Goal: Task Accomplishment & Management: Use online tool/utility

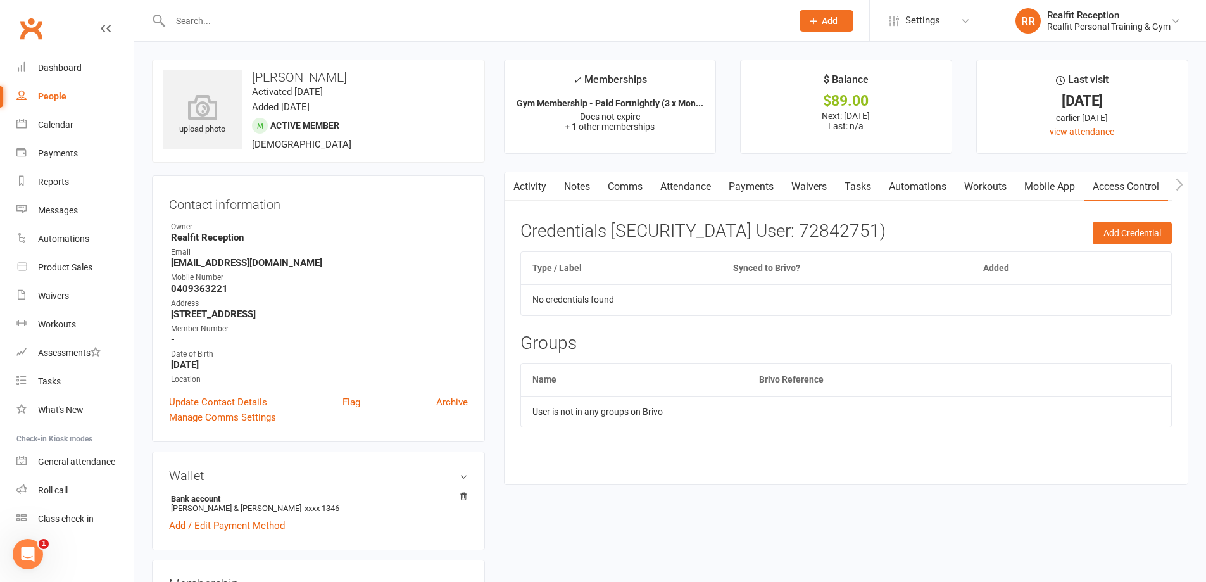
click at [355, 21] on input "text" at bounding box center [475, 21] width 617 height 18
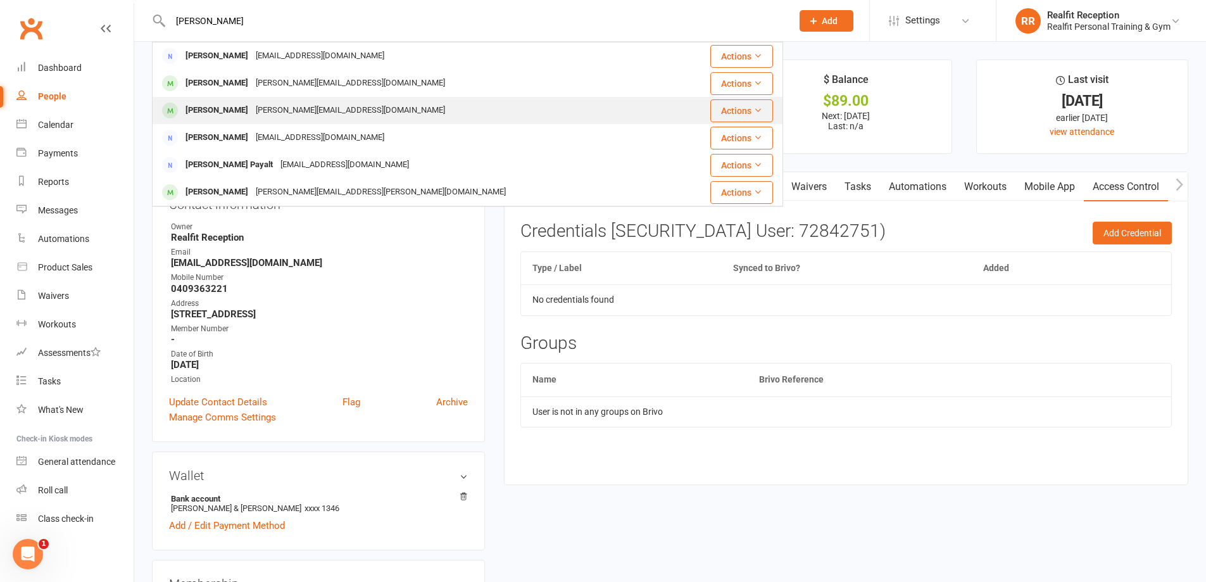
type input "[PERSON_NAME]"
click at [316, 101] on div "[PERSON_NAME][EMAIL_ADDRESS][DOMAIN_NAME]" at bounding box center [350, 110] width 197 height 18
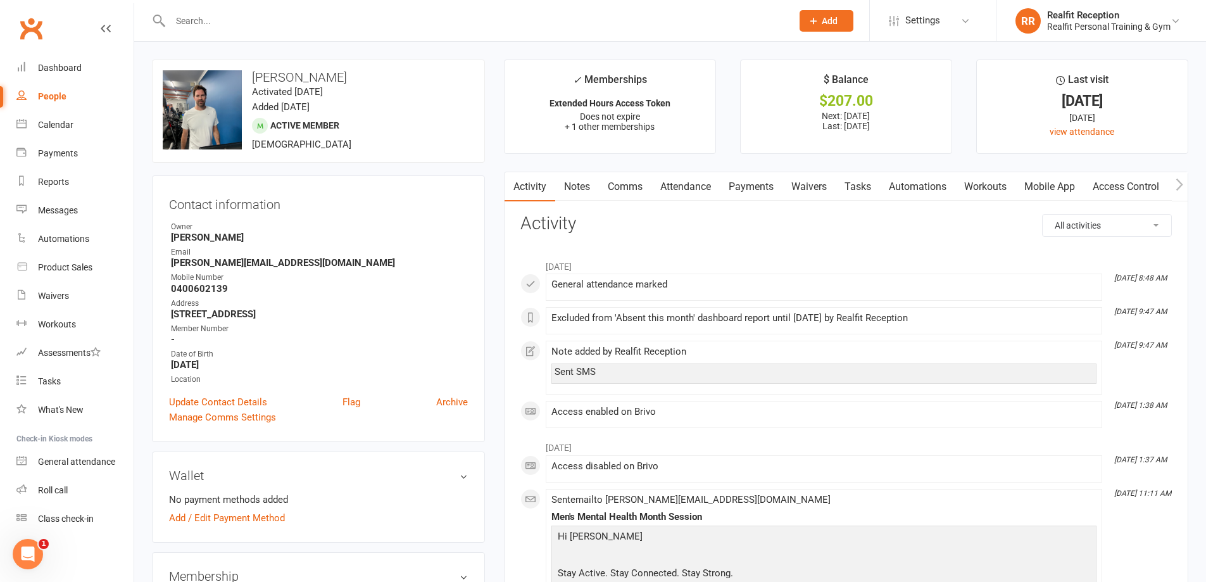
click at [759, 189] on link "Payments" at bounding box center [751, 186] width 63 height 29
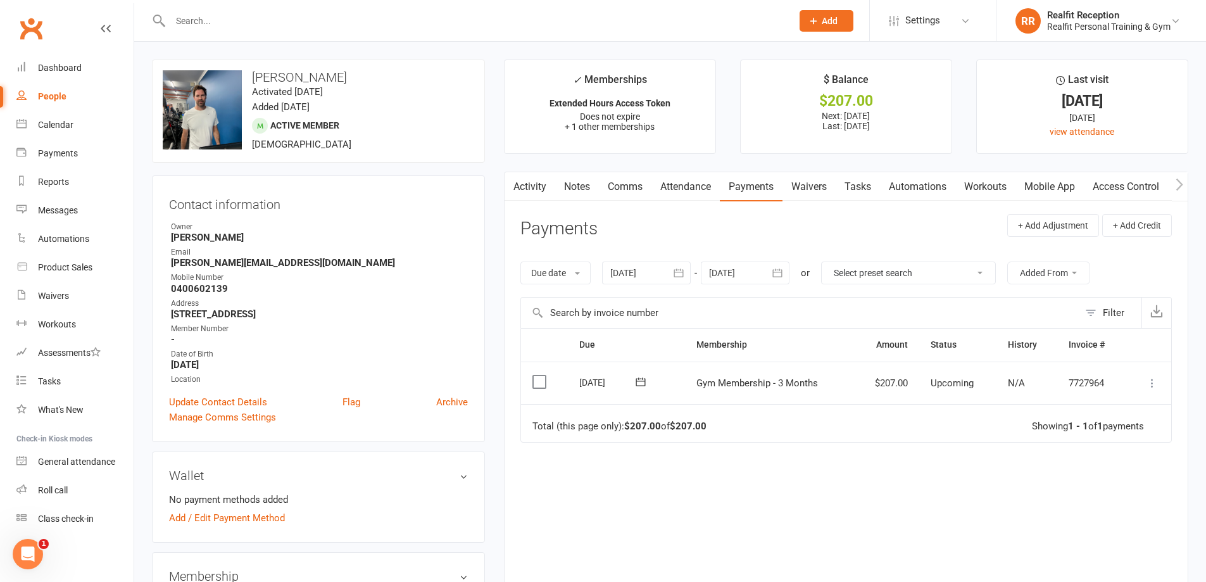
click at [1151, 386] on icon at bounding box center [1152, 383] width 13 height 13
click at [622, 279] on div at bounding box center [646, 273] width 89 height 23
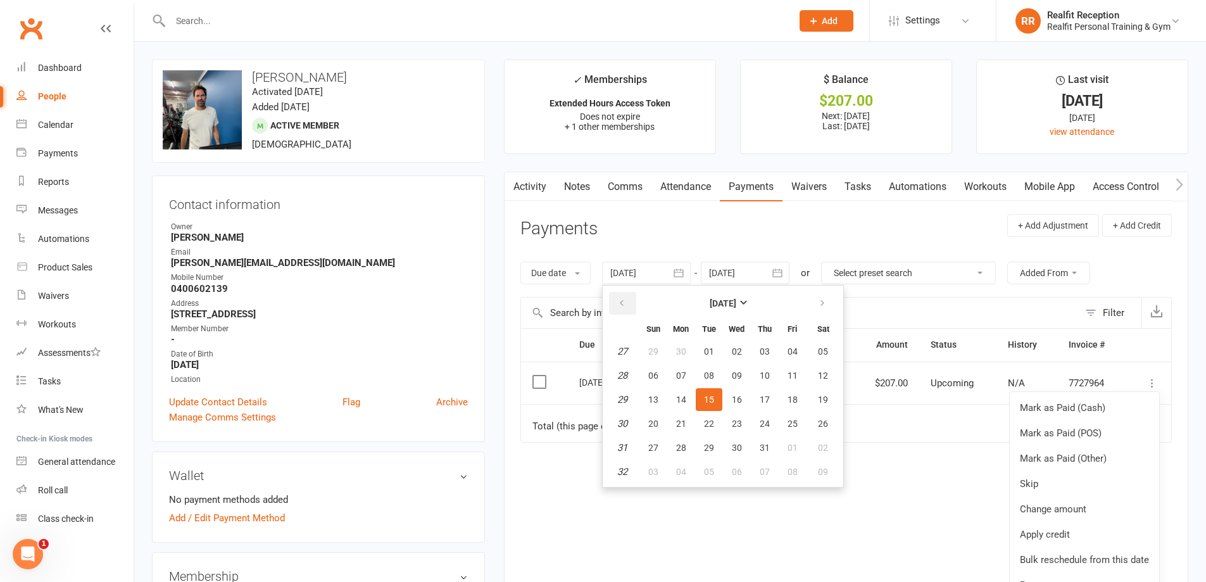
click at [620, 299] on icon "button" at bounding box center [621, 303] width 9 height 10
click at [659, 355] on span "01" at bounding box center [653, 351] width 10 height 10
type input "[DATE]"
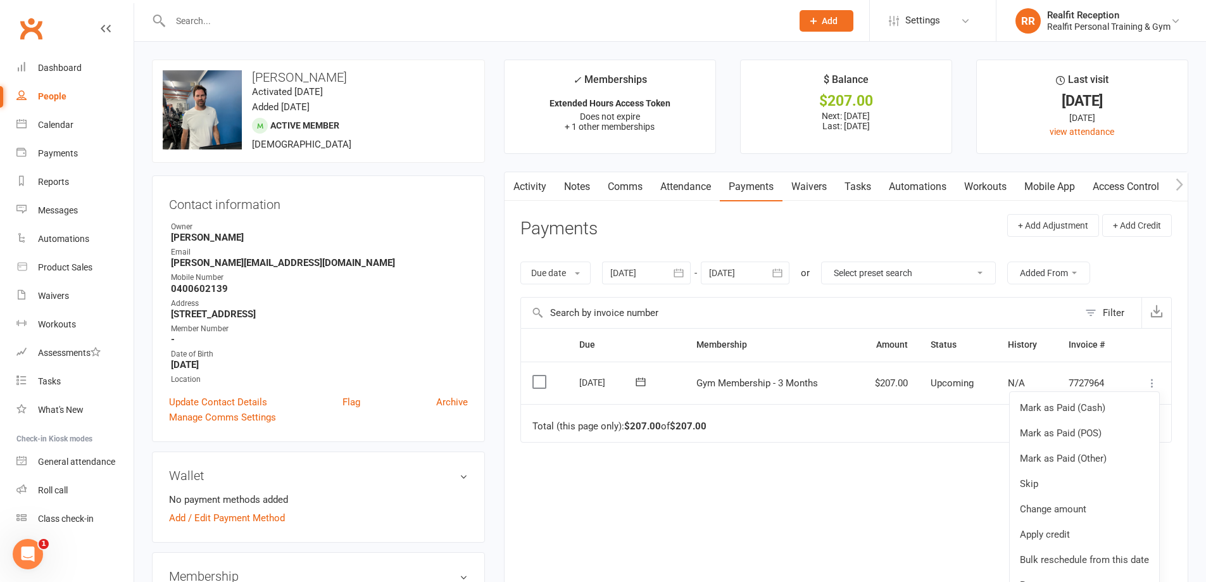
click at [728, 274] on div at bounding box center [745, 273] width 89 height 23
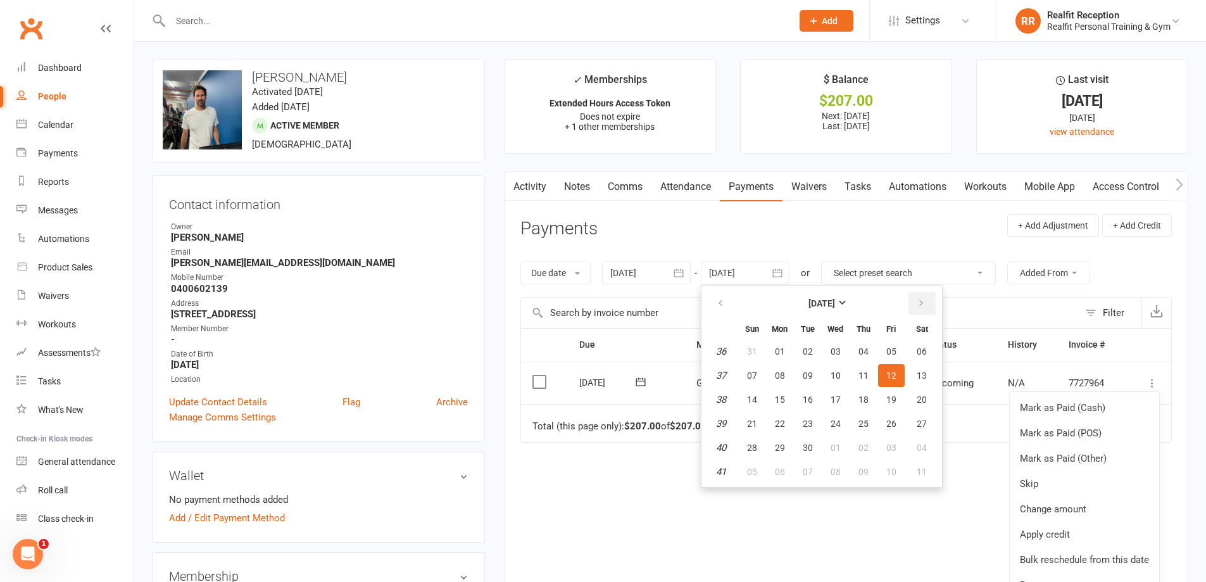
click at [925, 305] on icon "button" at bounding box center [921, 303] width 9 height 10
click at [867, 398] on span "16" at bounding box center [864, 399] width 10 height 10
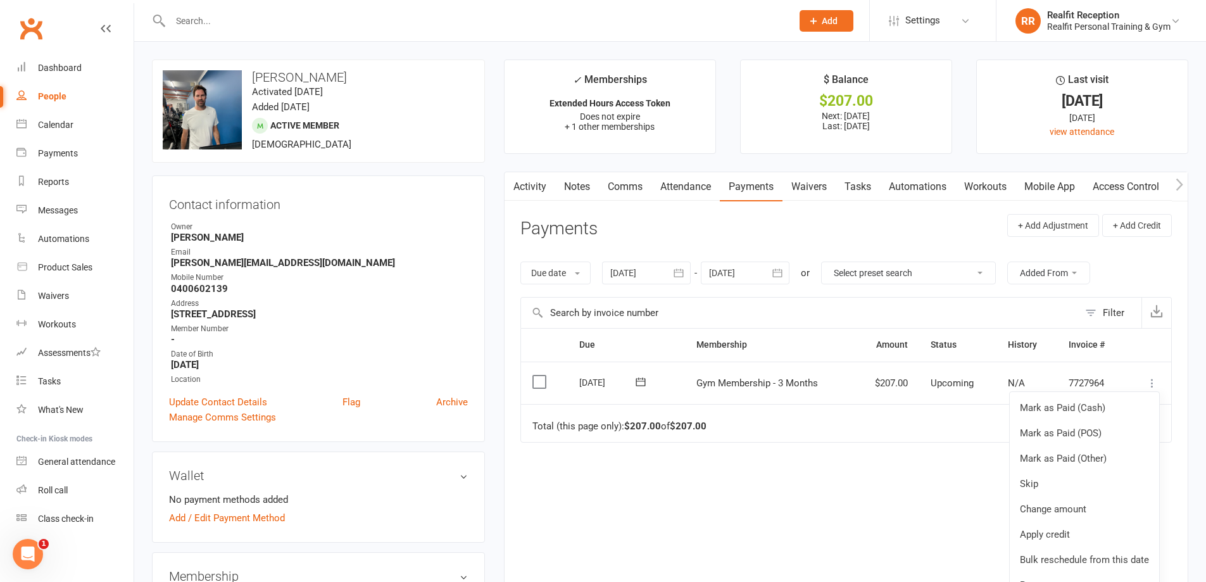
click at [767, 276] on div at bounding box center [745, 273] width 89 height 23
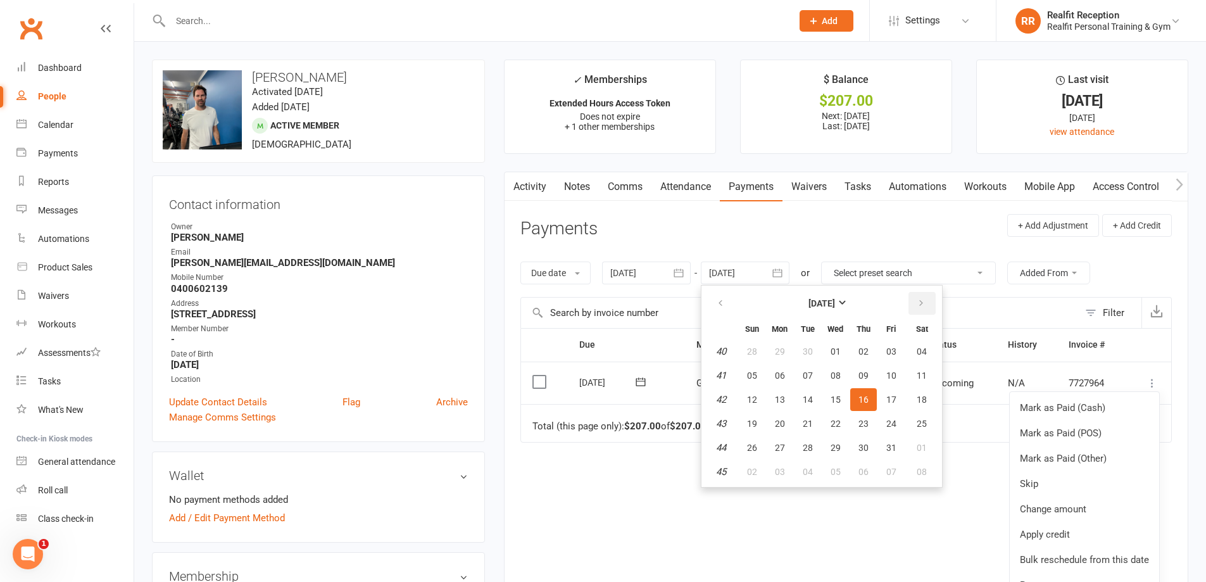
click at [924, 303] on icon "button" at bounding box center [921, 303] width 9 height 10
click at [857, 406] on button "18" at bounding box center [863, 399] width 27 height 23
type input "[DATE]"
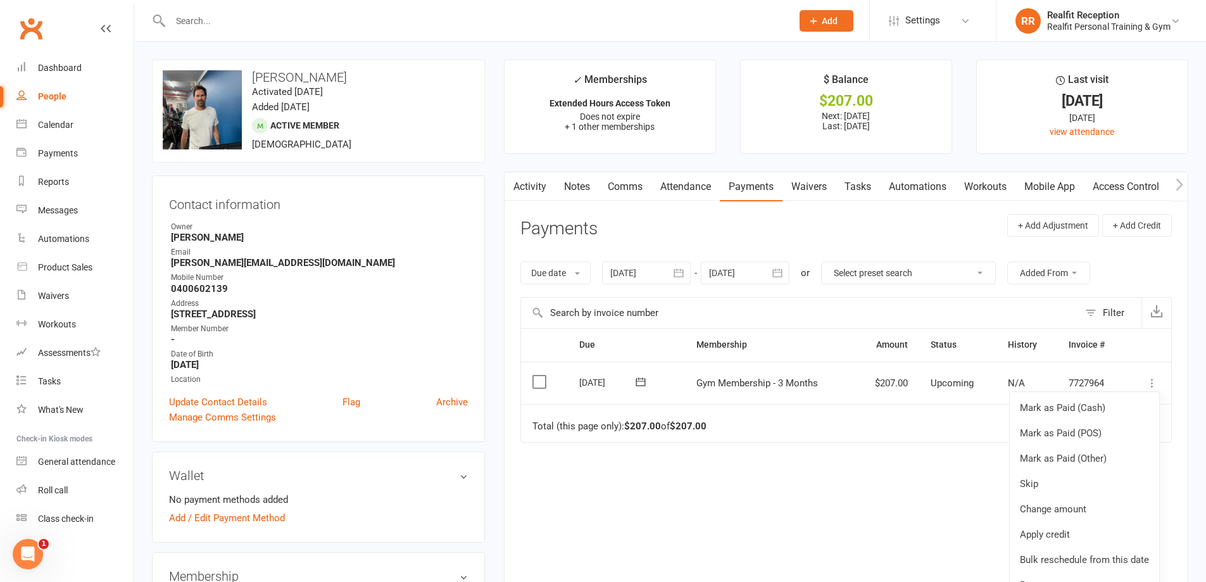
click at [886, 486] on div "Due Contact Membership Amount Status History Invoice # Select this [DATE] [PERS…" at bounding box center [846, 466] width 652 height 277
click at [1152, 381] on icon at bounding box center [1152, 383] width 13 height 13
click at [1092, 561] on link "Bulk reschedule from this date" at bounding box center [1084, 559] width 149 height 25
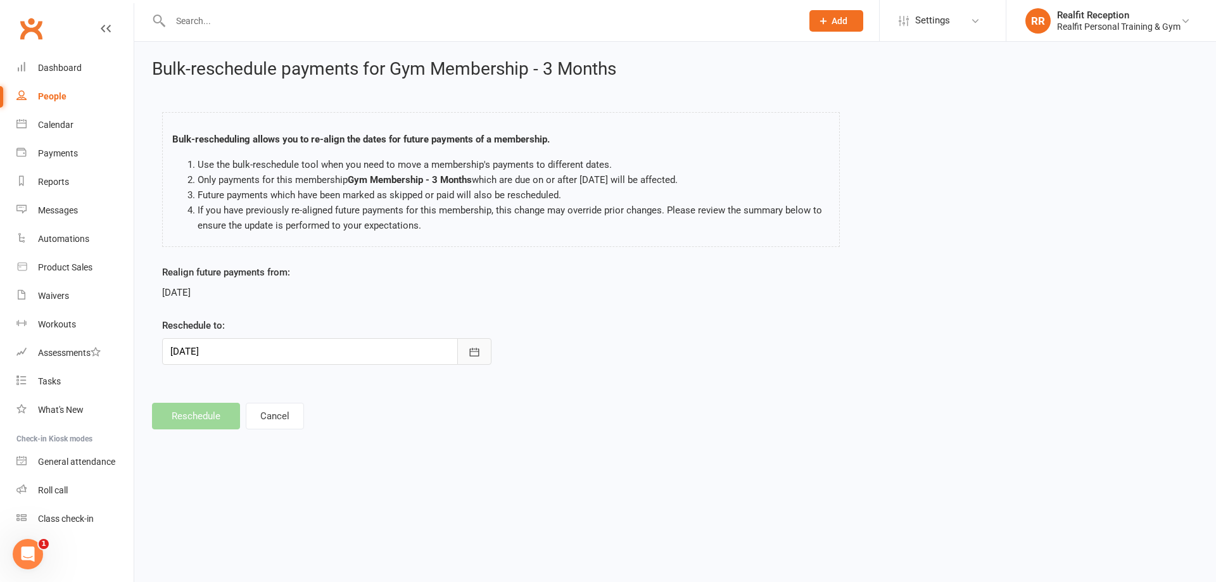
click at [477, 355] on icon "button" at bounding box center [474, 352] width 13 height 13
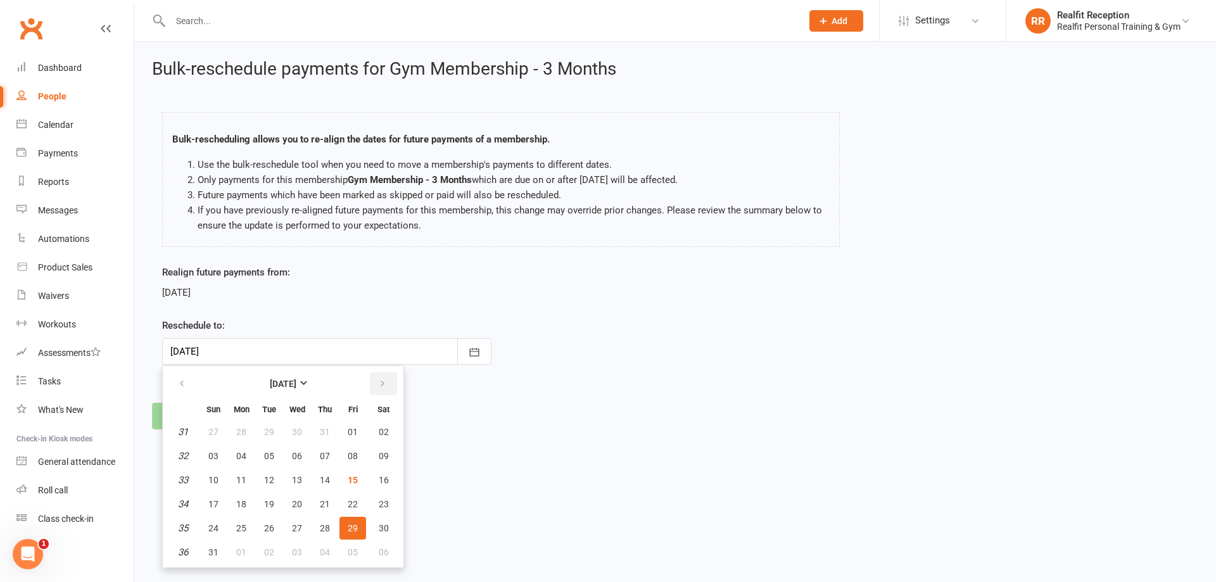
click at [382, 386] on icon "button" at bounding box center [382, 384] width 9 height 10
click at [382, 388] on icon "button" at bounding box center [382, 384] width 9 height 10
click at [346, 461] on button "10" at bounding box center [352, 456] width 27 height 23
type input "[DATE]"
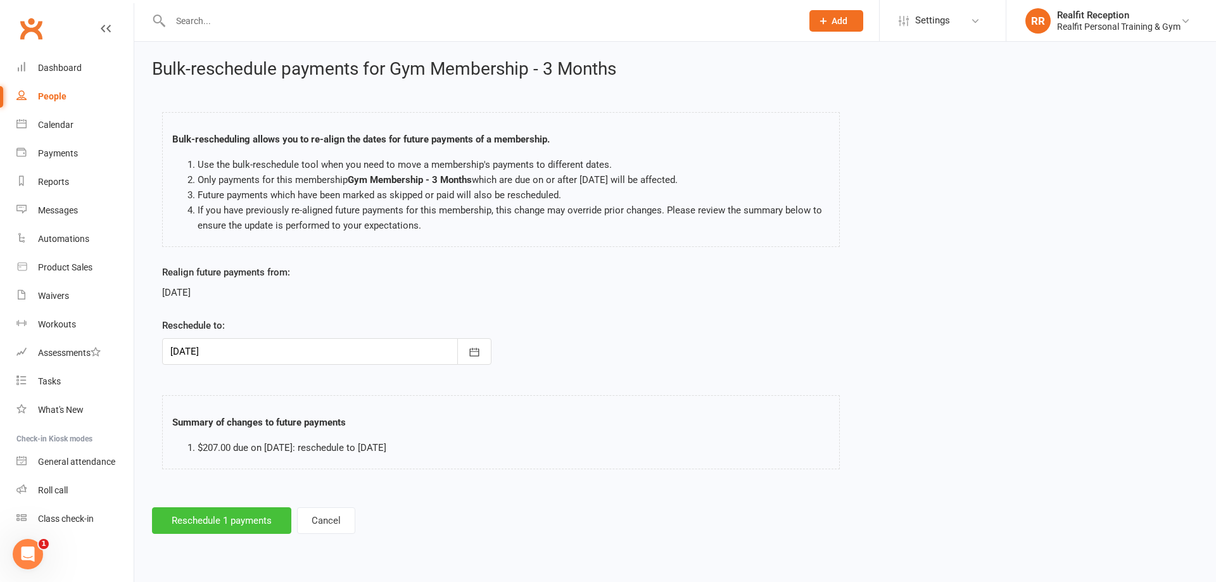
click at [231, 524] on button "Reschedule 1 payments" at bounding box center [221, 520] width 139 height 27
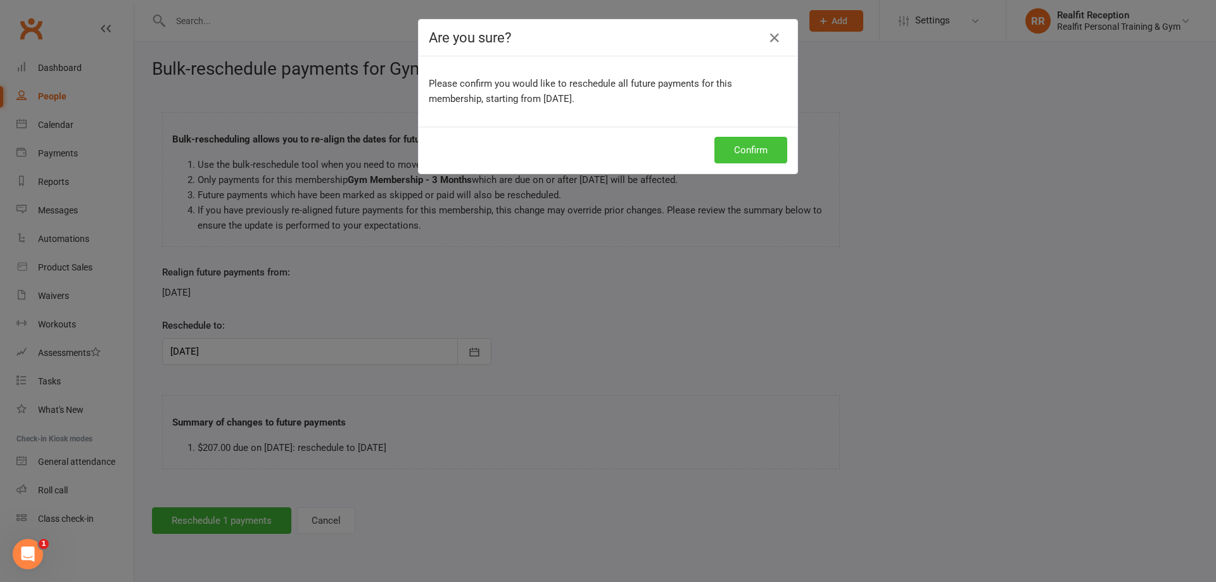
click at [750, 157] on button "Confirm" at bounding box center [750, 150] width 73 height 27
